Goal: Transaction & Acquisition: Subscribe to service/newsletter

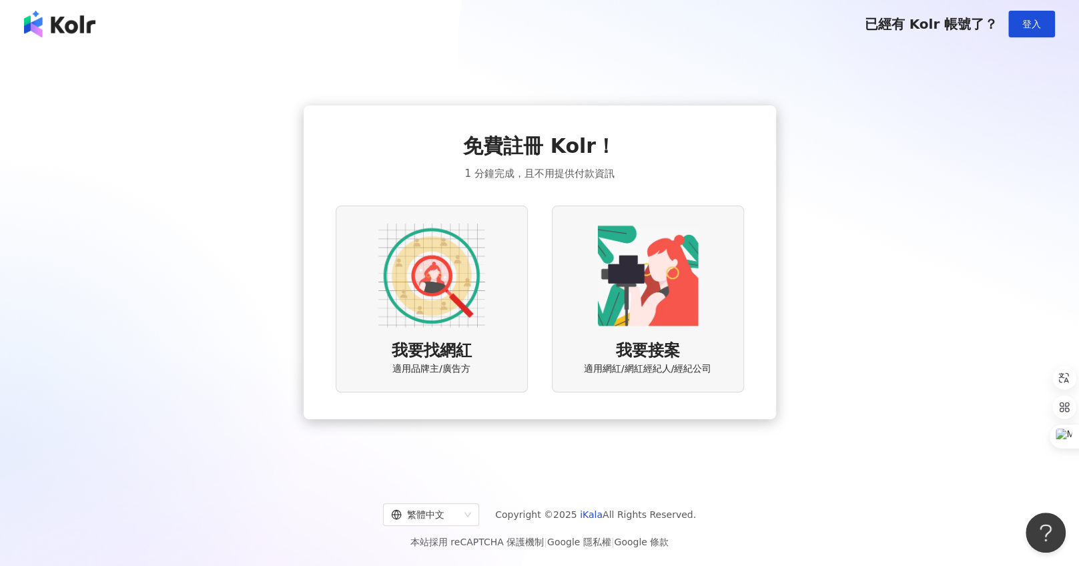
click at [177, 420] on div "免費註冊 Kolr！ 1 分鐘完成，且不用提供付款資訊 我要找網紅 適用品牌主/廣告方 我要接案 適用網紅/網紅經紀人/經紀公司" at bounding box center [539, 262] width 1047 height 407
click at [619, 287] on img at bounding box center [647, 275] width 107 height 107
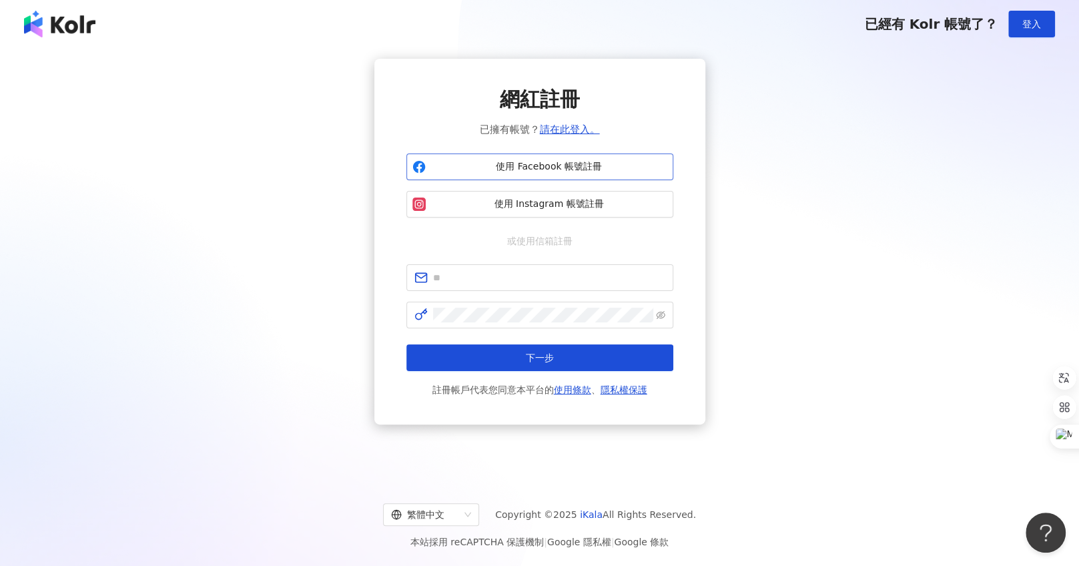
click at [566, 167] on span "使用 Facebook 帳號註冊" at bounding box center [549, 166] width 236 height 13
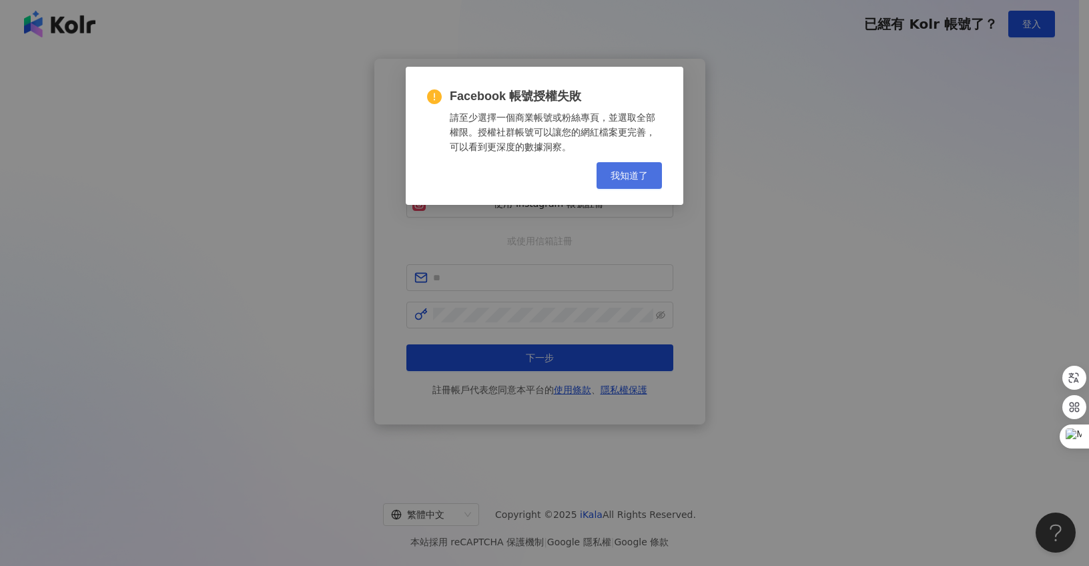
click at [619, 177] on span "我知道了" at bounding box center [628, 175] width 37 height 11
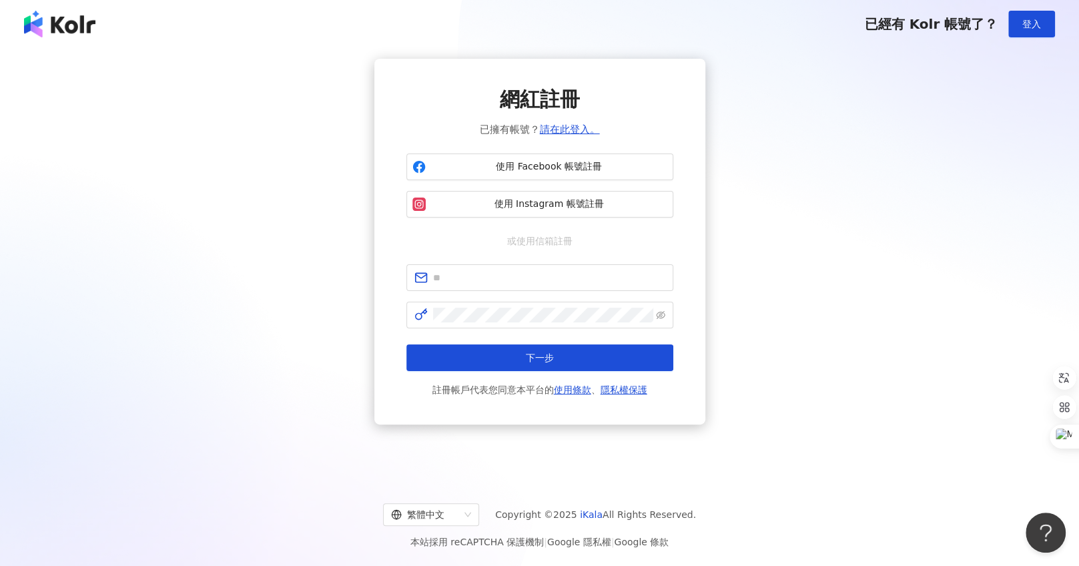
click at [181, 294] on div "網紅註冊 已擁有帳號？ 請在此登入。 使用 Facebook 帳號註冊 使用 Instagram 帳號註冊 或使用信箱註冊 下一步 註冊帳戶代表您同意本平台的…" at bounding box center [539, 242] width 1047 height 366
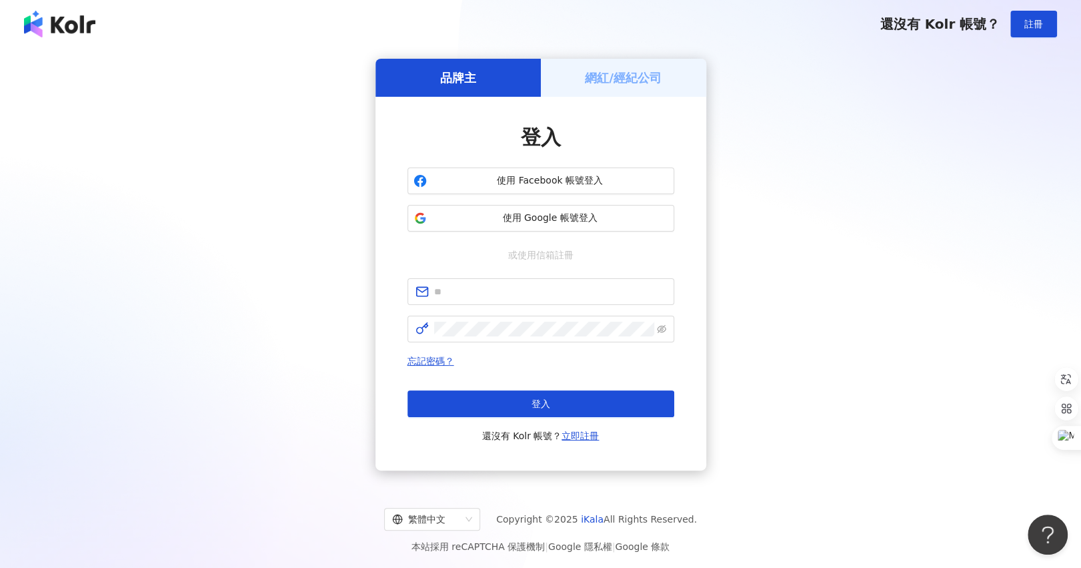
click at [493, 77] on div "品牌主" at bounding box center [458, 78] width 165 height 38
click at [507, 177] on span "使用 Facebook 帳號登入" at bounding box center [550, 180] width 236 height 13
click at [540, 179] on span "使用 Facebook 帳號登入" at bounding box center [550, 180] width 236 height 13
click at [552, 298] on input "text" at bounding box center [550, 291] width 232 height 15
type input "**********"
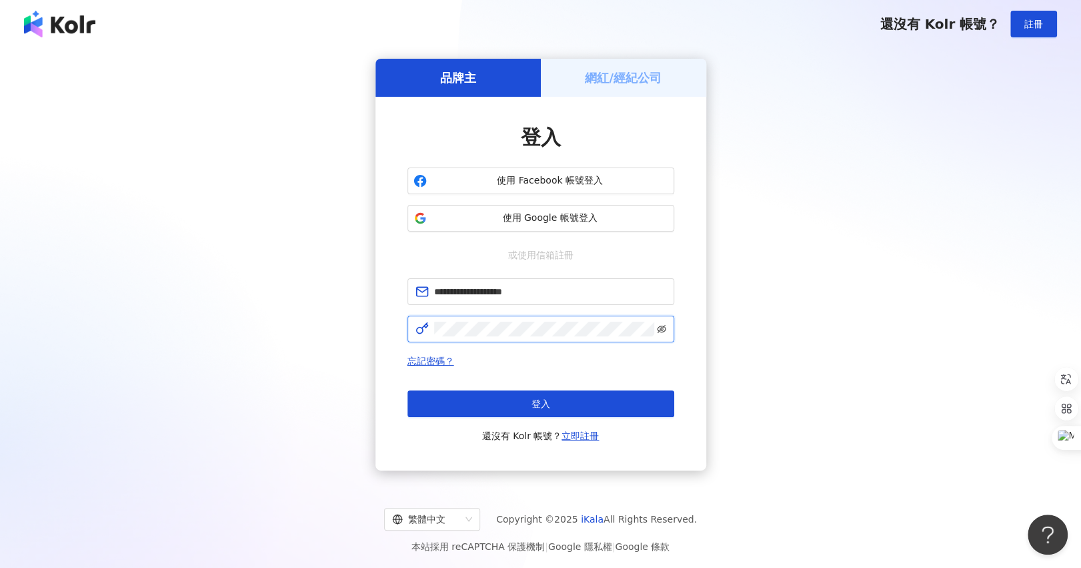
click at [658, 331] on icon "eye-invisible" at bounding box center [661, 328] width 9 height 9
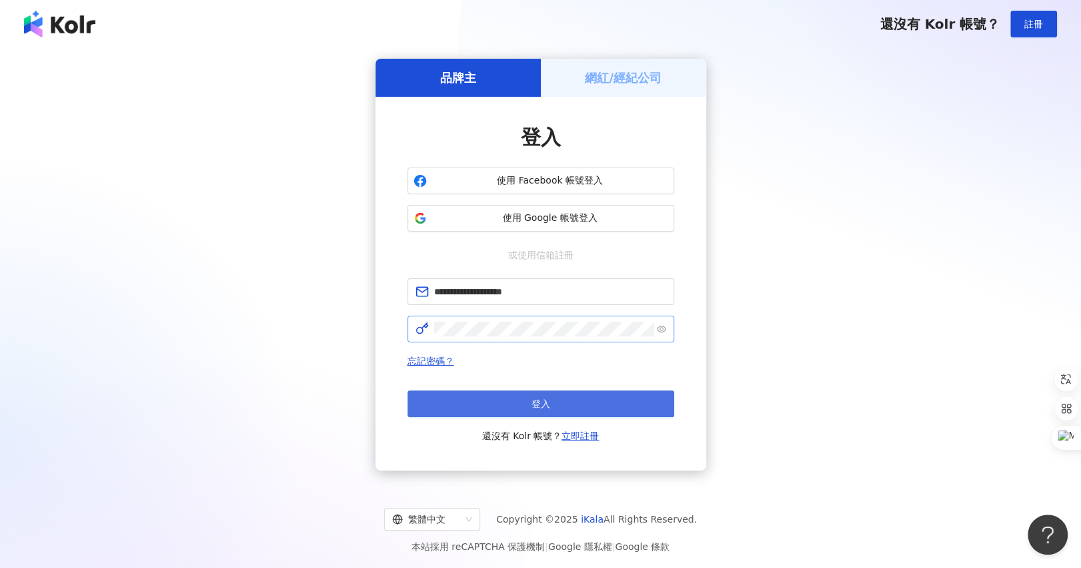
click at [563, 408] on button "登入" at bounding box center [541, 403] width 267 height 27
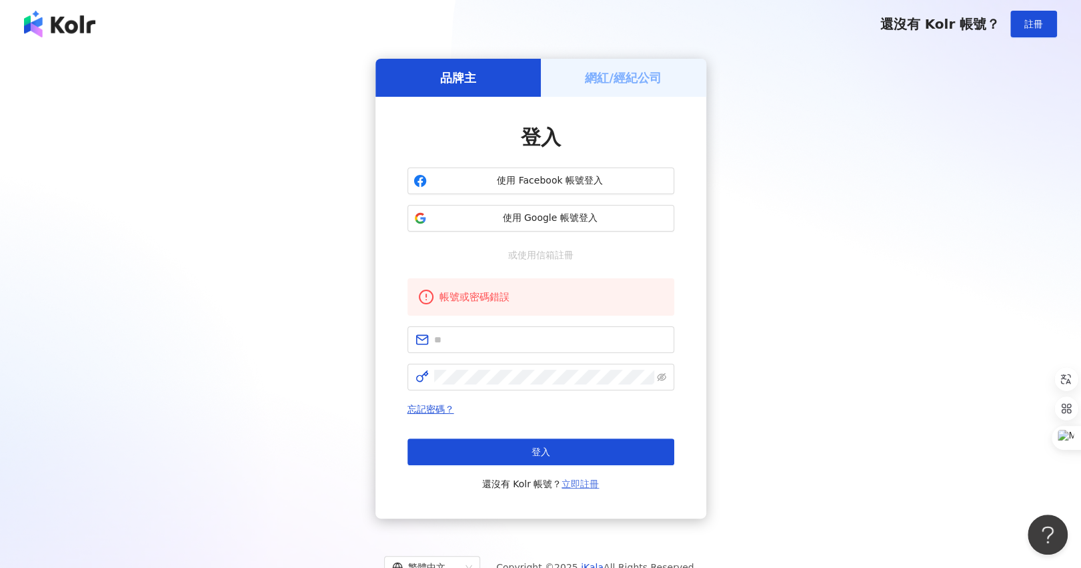
click at [575, 483] on link "立即註冊" at bounding box center [580, 483] width 37 height 11
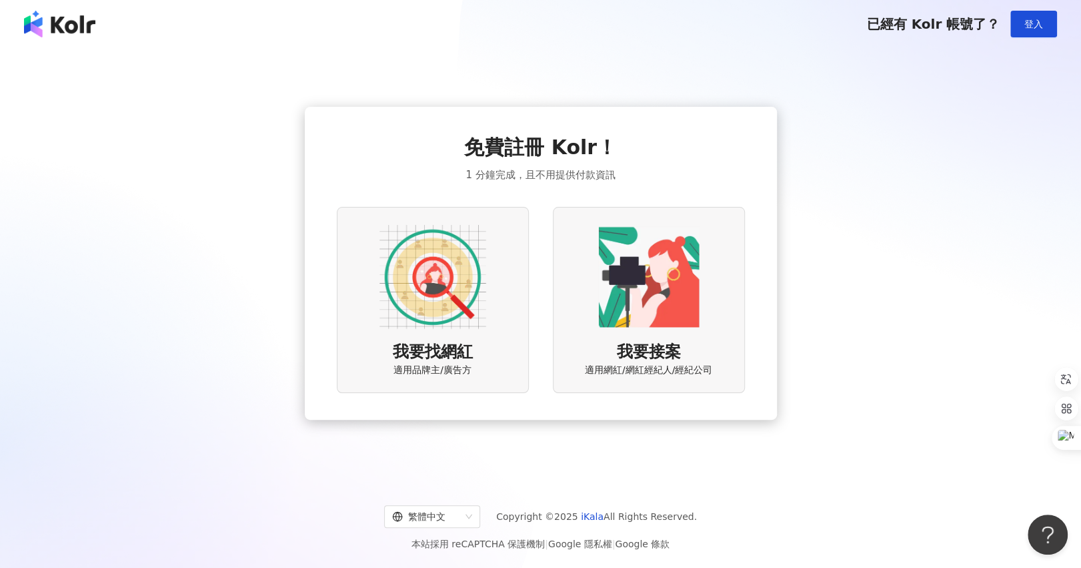
click at [445, 310] on img at bounding box center [433, 276] width 107 height 107
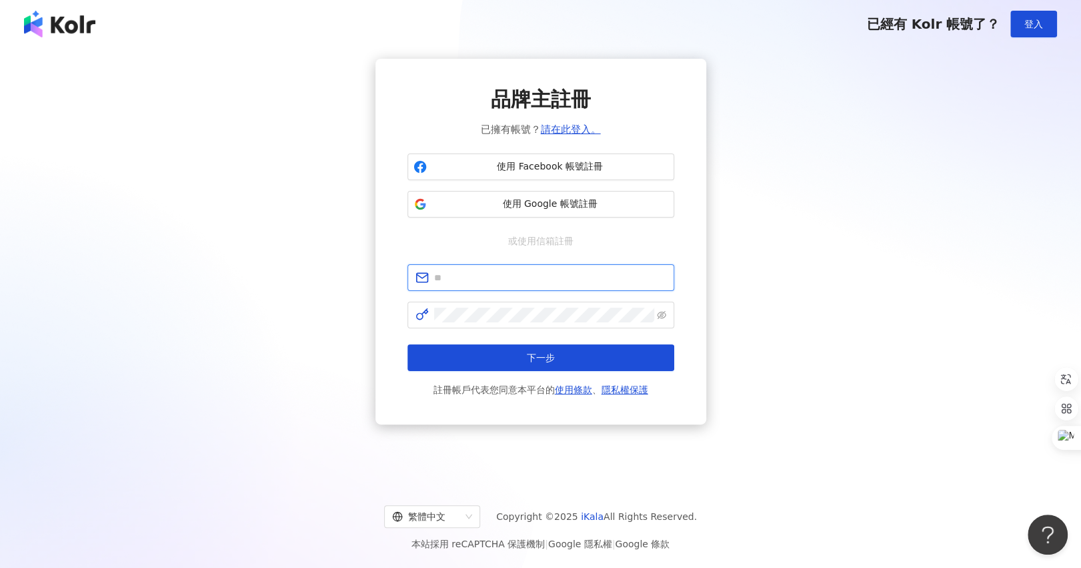
click at [587, 272] on input "text" at bounding box center [550, 277] width 232 height 15
type input "**********"
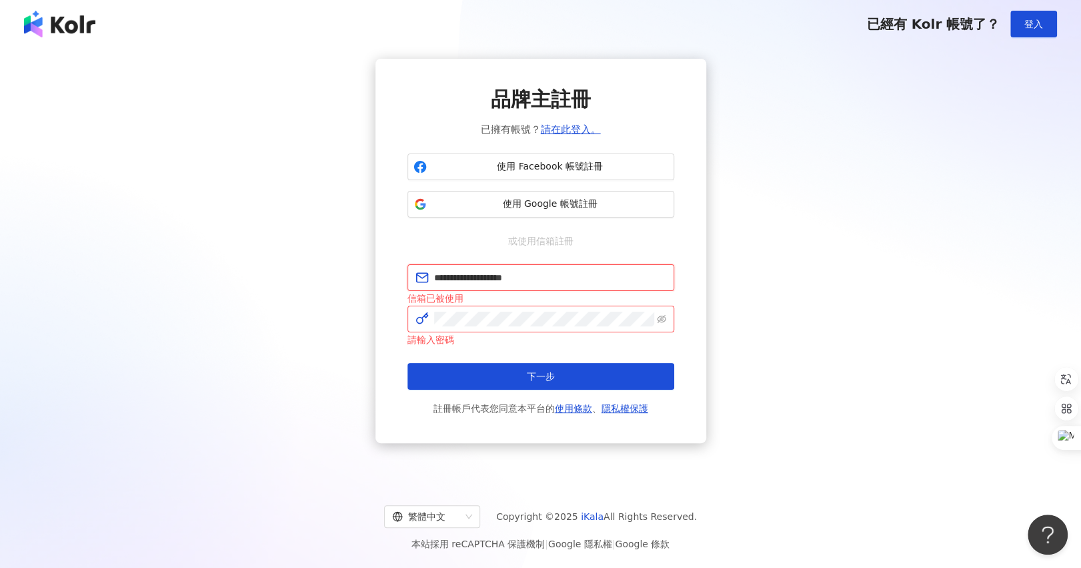
drag, startPoint x: 643, startPoint y: 273, endPoint x: 284, endPoint y: 279, distance: 358.9
click at [284, 278] on div "**********" at bounding box center [540, 251] width 1049 height 384
click at [495, 278] on input "text" at bounding box center [550, 277] width 232 height 15
click at [383, 352] on div "品牌主註冊 已擁有帳號？ 請在此登入。 使用 Facebook 帳號註冊 使用 Google 帳號註冊 或使用信箱註冊 信箱已被使用 請填寫信箱 請輸入密碼 …" at bounding box center [541, 251] width 331 height 384
click at [516, 209] on span "使用 Google 帳號註冊" at bounding box center [550, 203] width 236 height 13
